Goal: Find specific page/section: Find specific page/section

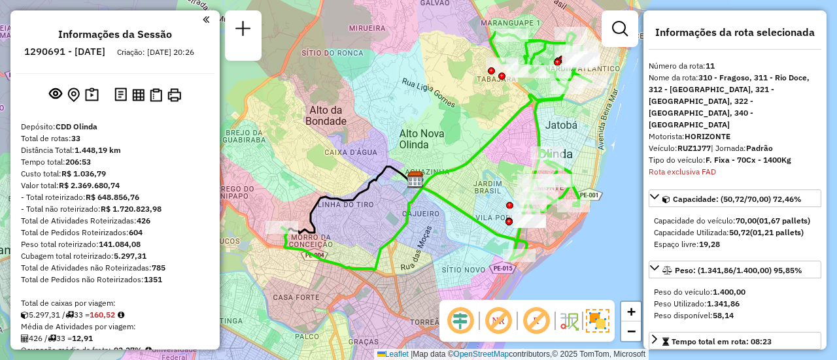
select select "**********"
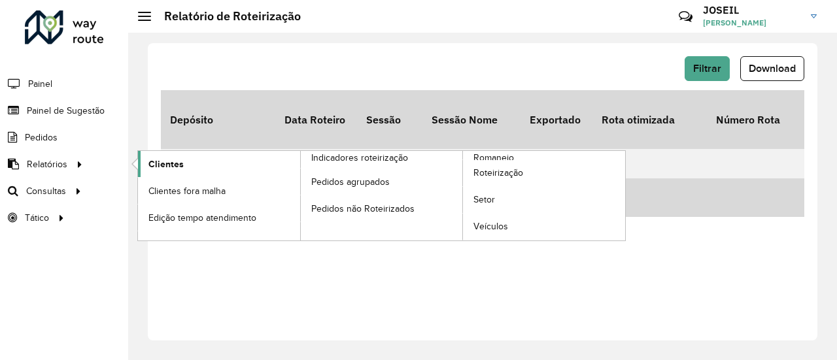
click at [156, 163] on span "Clientes" at bounding box center [165, 165] width 35 height 14
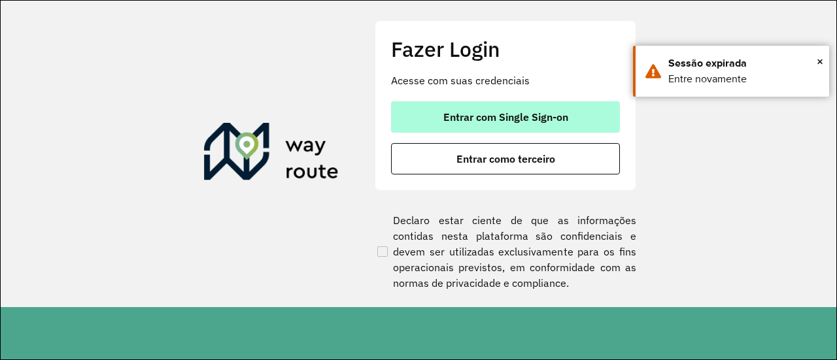
click at [459, 114] on span "Entrar com Single Sign-on" at bounding box center [505, 117] width 125 height 10
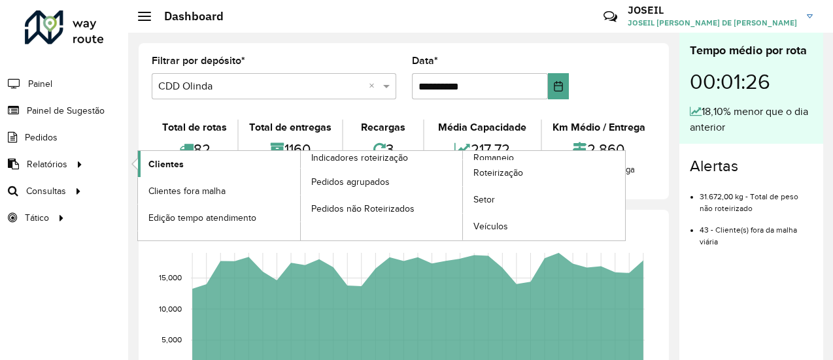
click at [160, 164] on span "Clientes" at bounding box center [165, 165] width 35 height 14
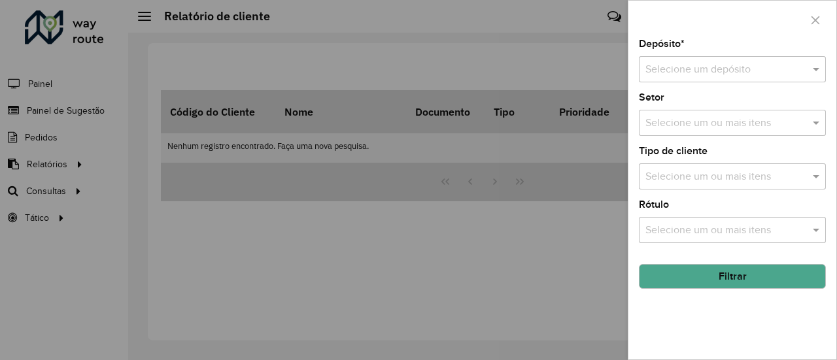
click at [687, 70] on input "text" at bounding box center [720, 70] width 148 height 16
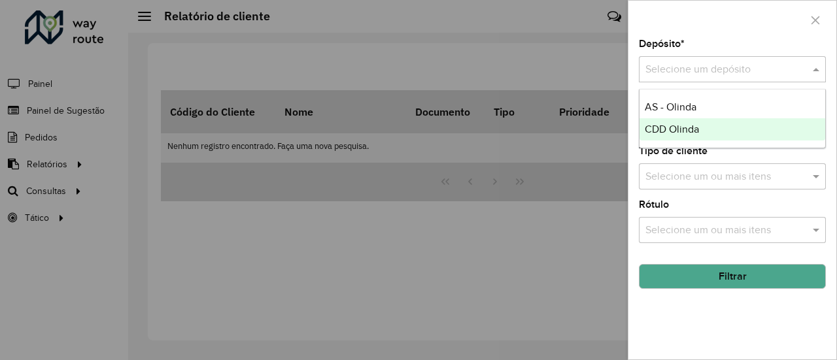
click at [671, 126] on span "CDD Olinda" at bounding box center [672, 129] width 54 height 11
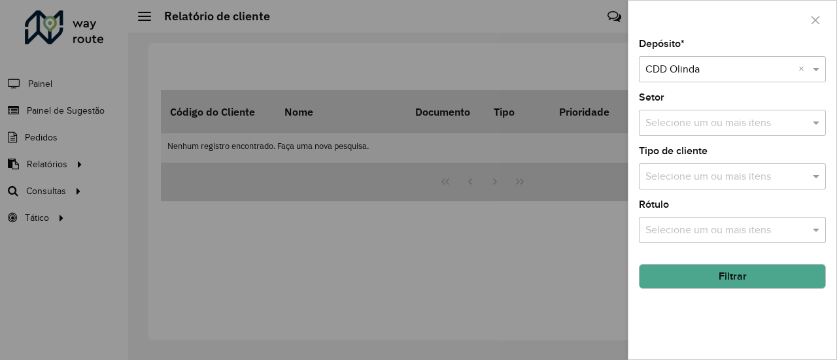
click at [727, 284] on button "Filtrar" at bounding box center [732, 276] width 187 height 25
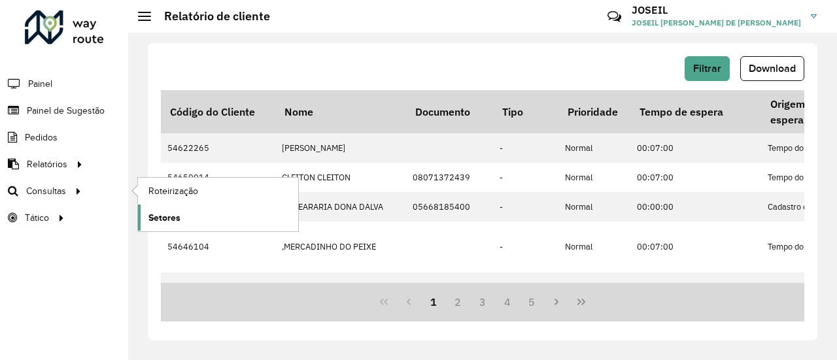
click at [159, 211] on span "Setores" at bounding box center [164, 218] width 32 height 14
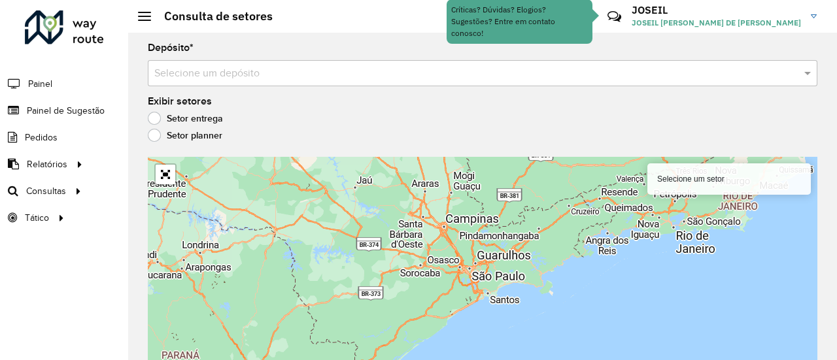
click at [216, 80] on input "text" at bounding box center [469, 74] width 630 height 16
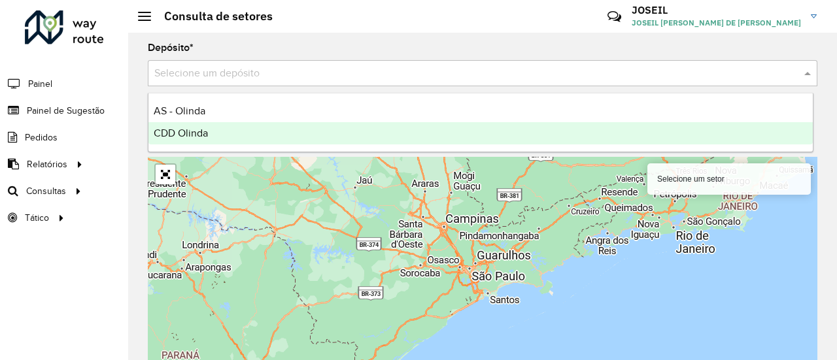
click at [215, 143] on div "CDD Olinda" at bounding box center [480, 133] width 664 height 22
